Goal: Task Accomplishment & Management: Manage account settings

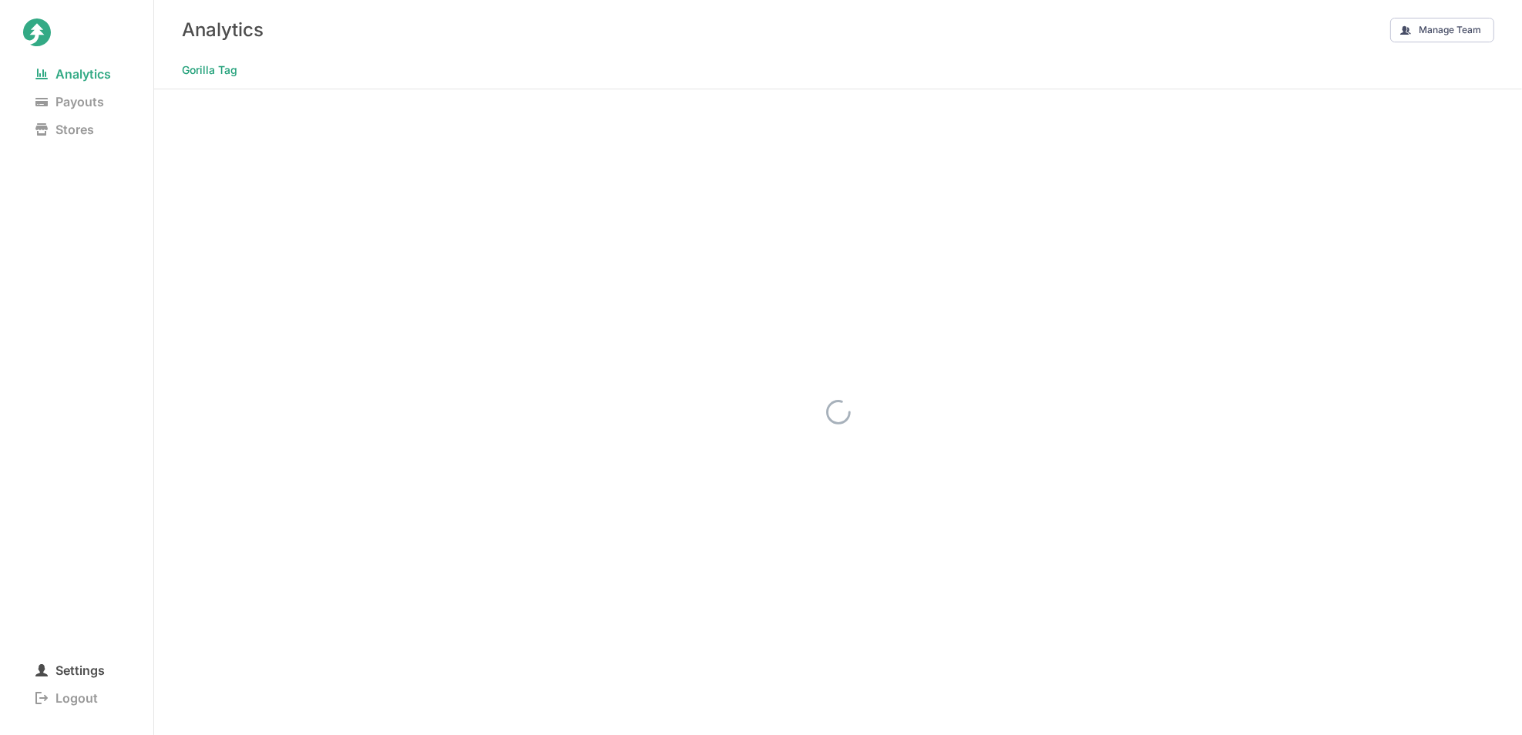
click at [68, 671] on span "Settings" at bounding box center [70, 671] width 94 height 22
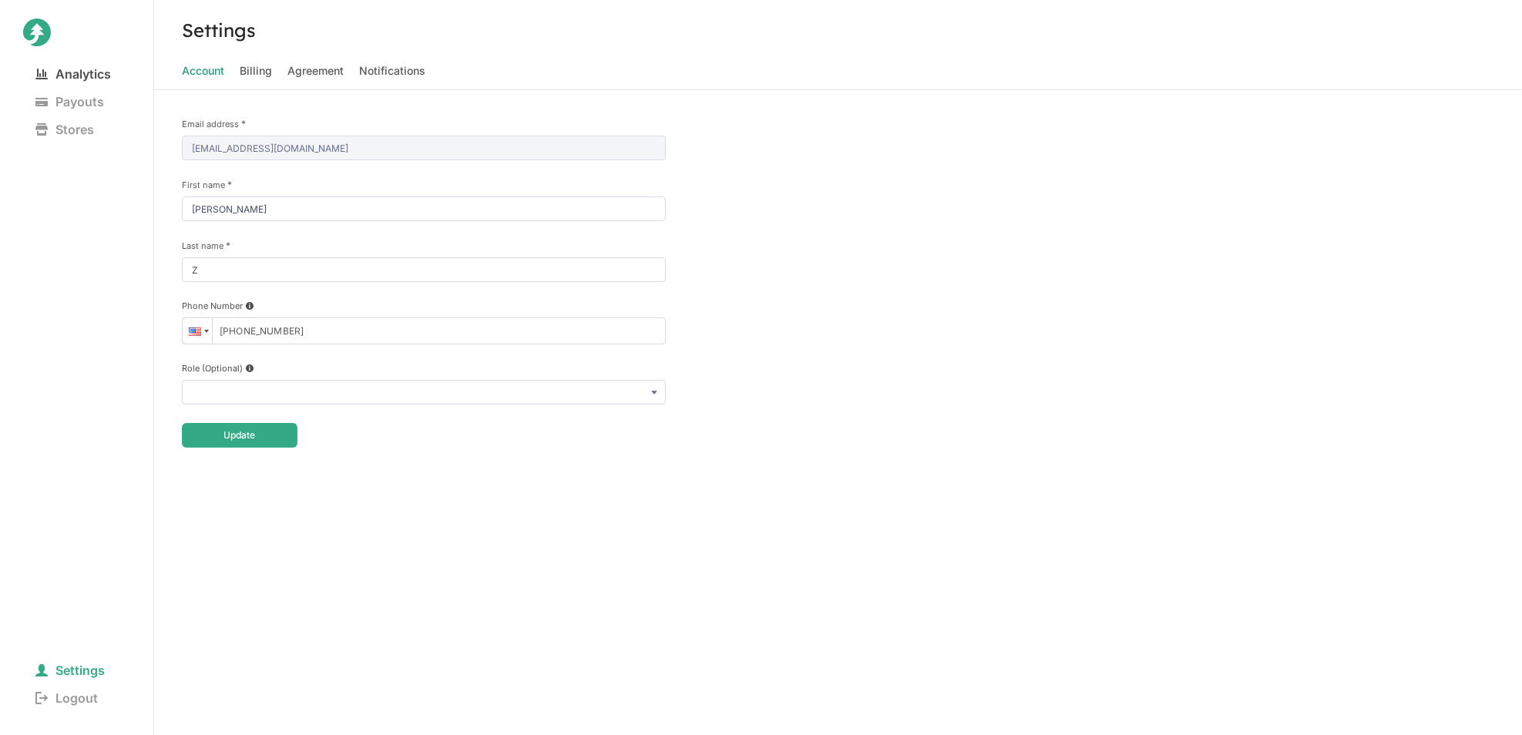
click at [85, 82] on span "Analytics" at bounding box center [73, 74] width 100 height 22
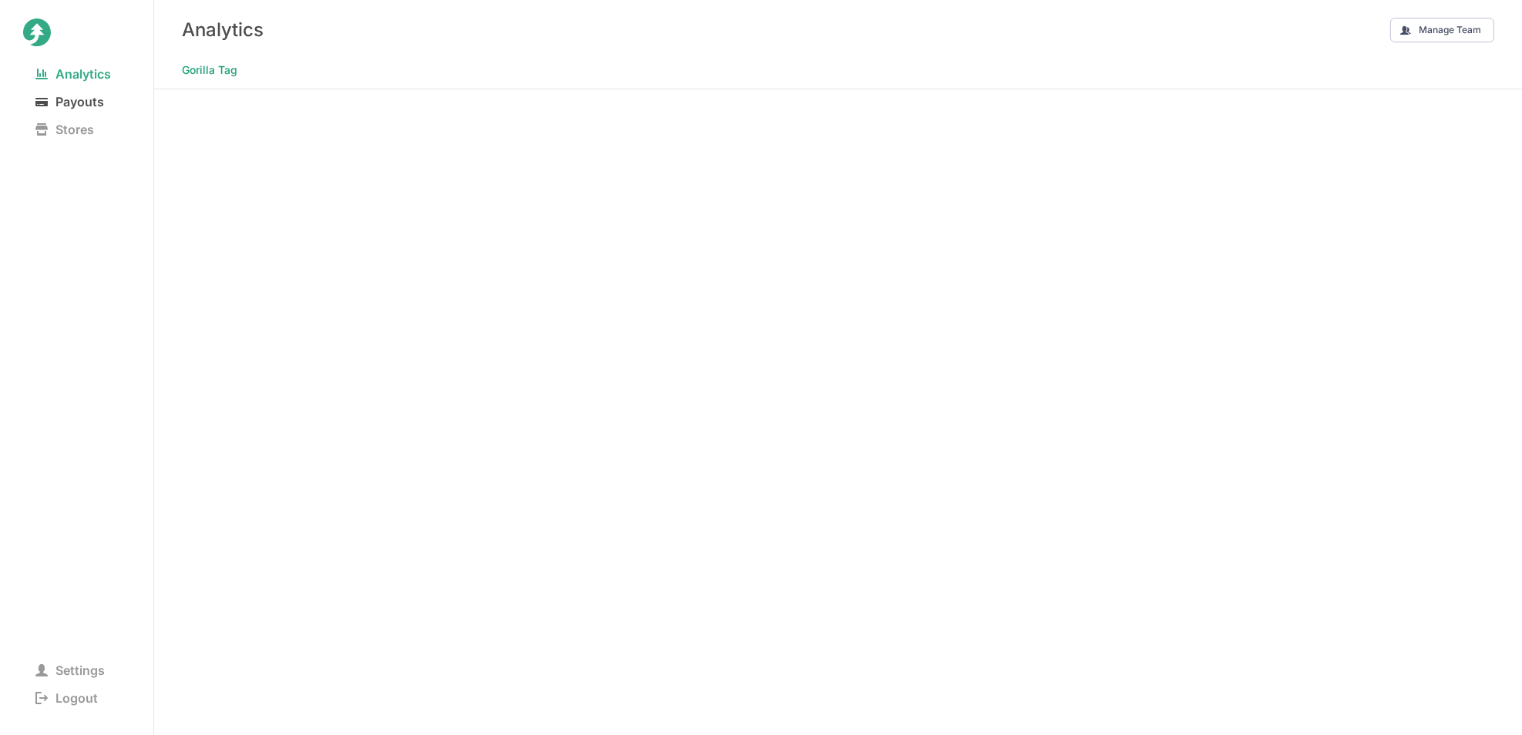
click at [93, 101] on span "Payouts" at bounding box center [69, 102] width 93 height 22
click at [106, 70] on span "Analytics" at bounding box center [73, 74] width 100 height 22
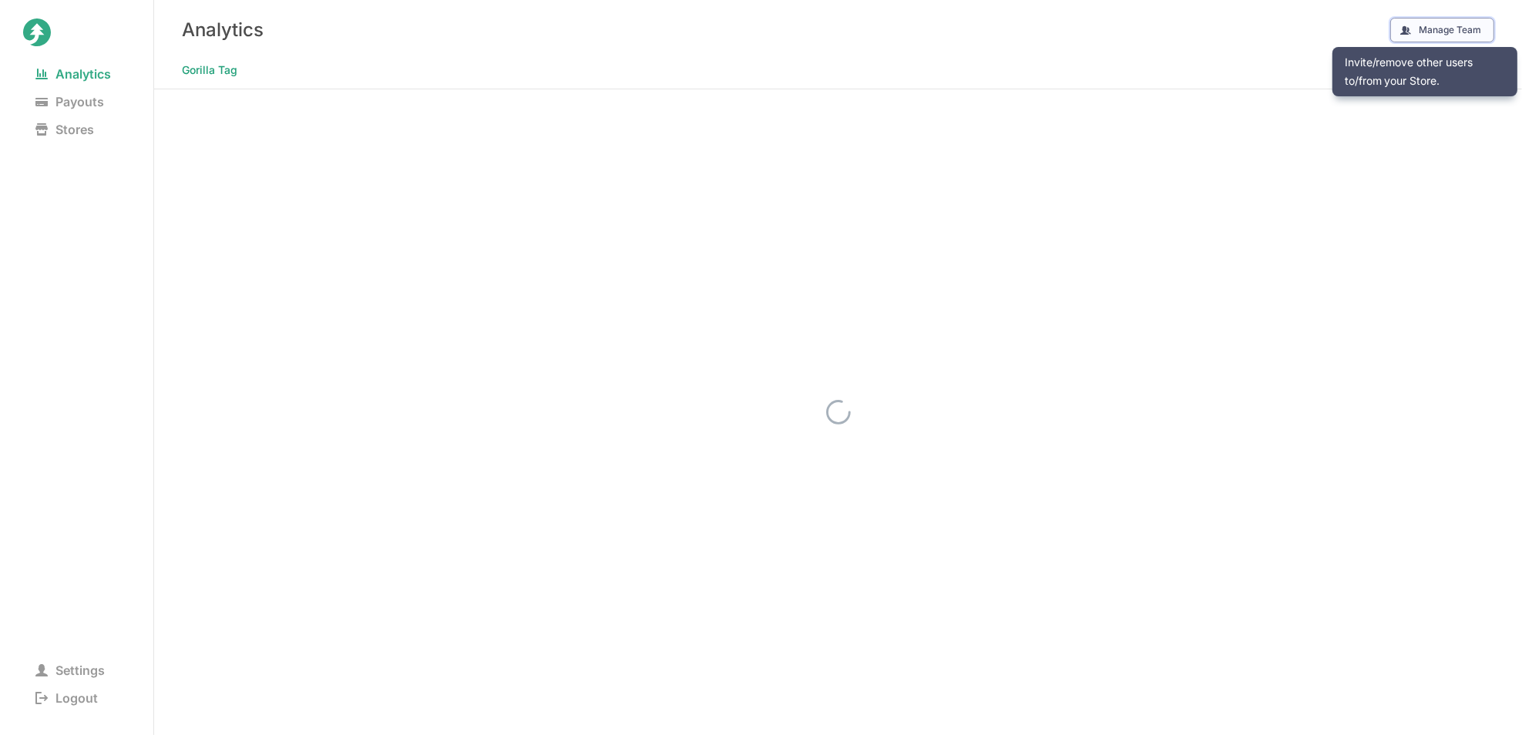
click at [1418, 32] on button "Manage Team" at bounding box center [1442, 30] width 104 height 25
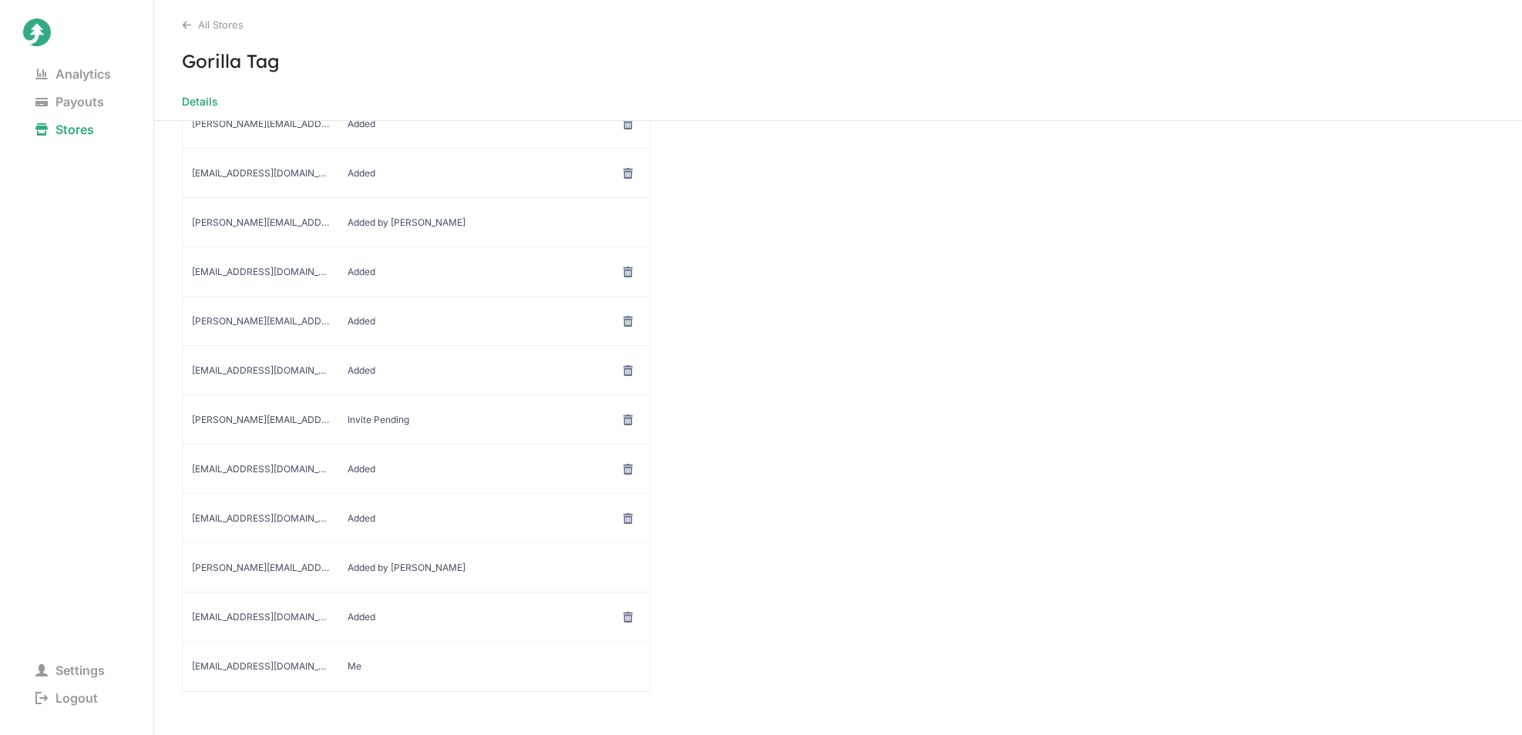
scroll to position [326, 0]
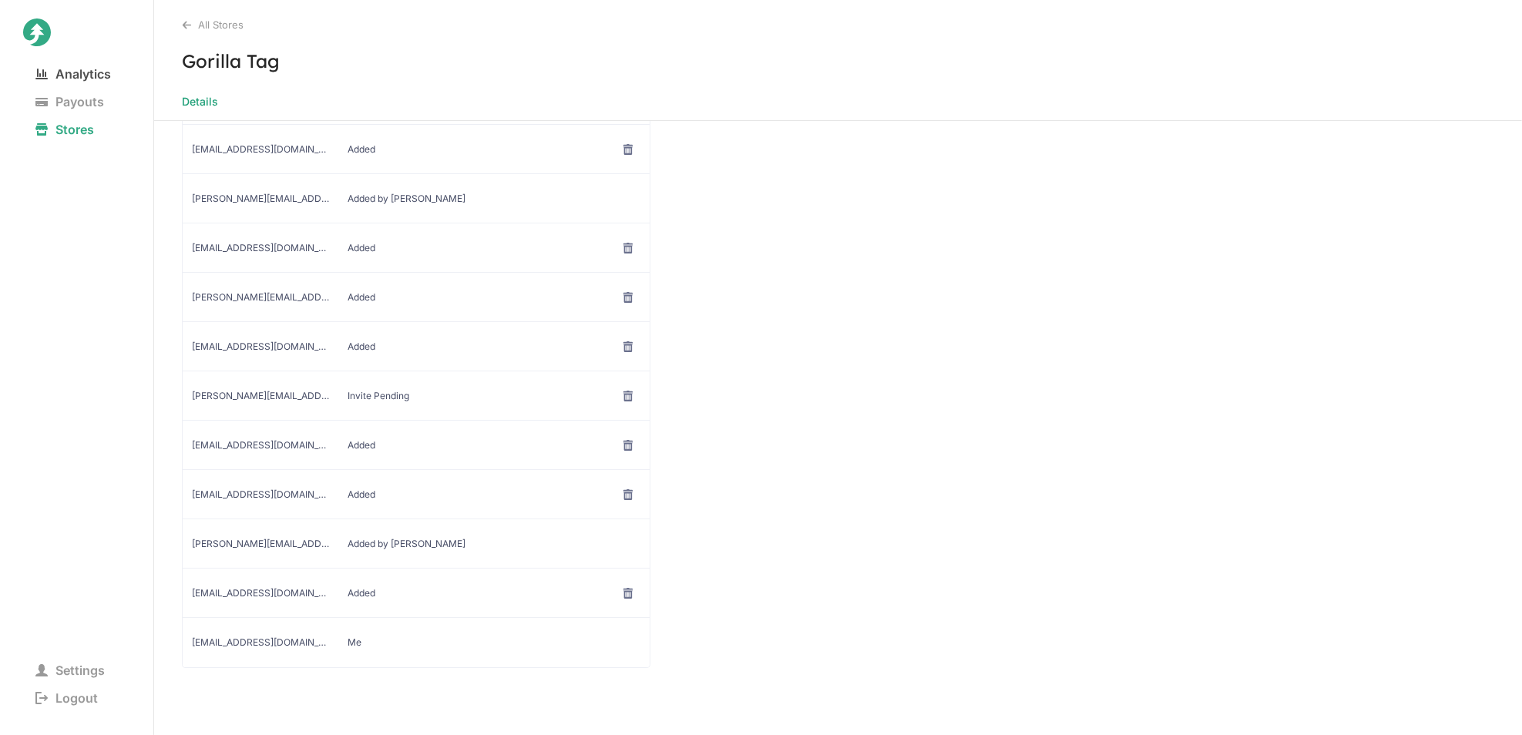
click at [95, 72] on span "Analytics" at bounding box center [73, 74] width 100 height 22
